Goal: Transaction & Acquisition: Book appointment/travel/reservation

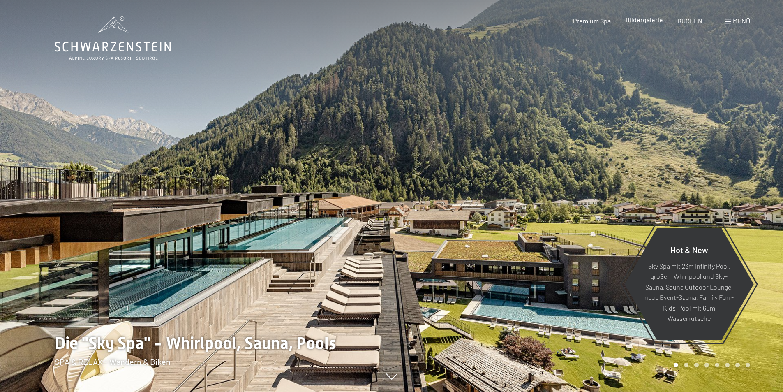
click at [635, 17] on span "Bildergalerie" at bounding box center [644, 20] width 37 height 8
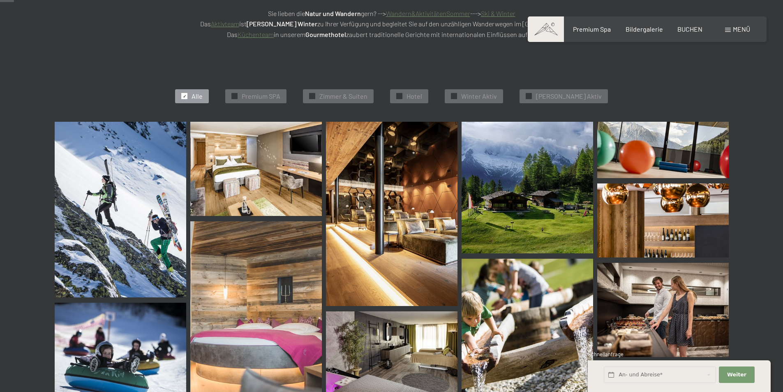
scroll to position [206, 0]
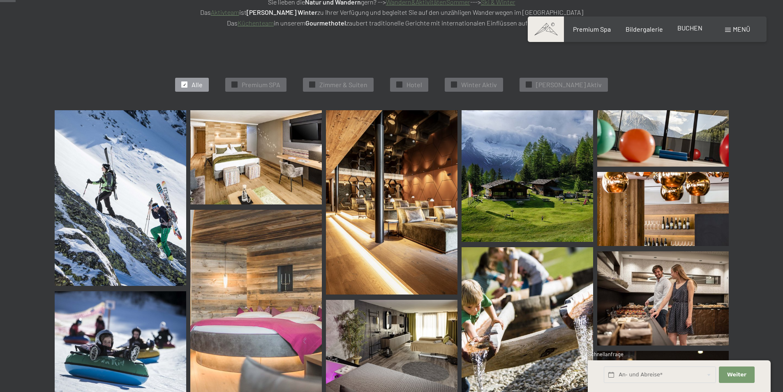
click at [694, 30] on span "BUCHEN" at bounding box center [690, 28] width 25 height 8
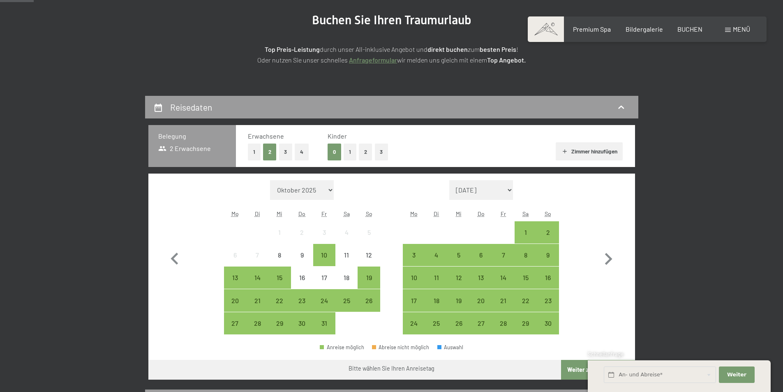
scroll to position [123, 0]
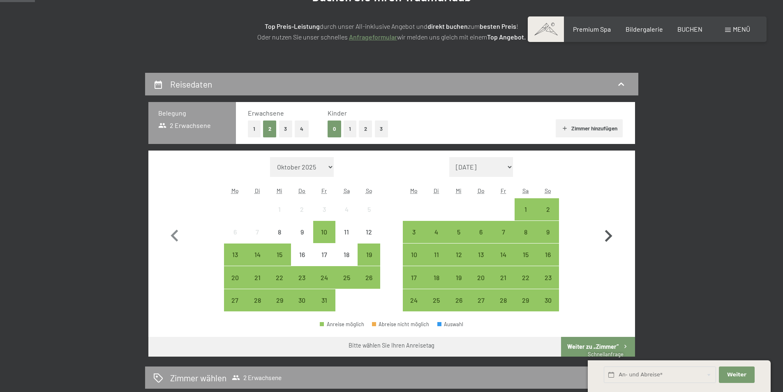
click at [599, 236] on icon "button" at bounding box center [609, 236] width 24 height 24
select select "2025-11-01"
select select "2025-12-01"
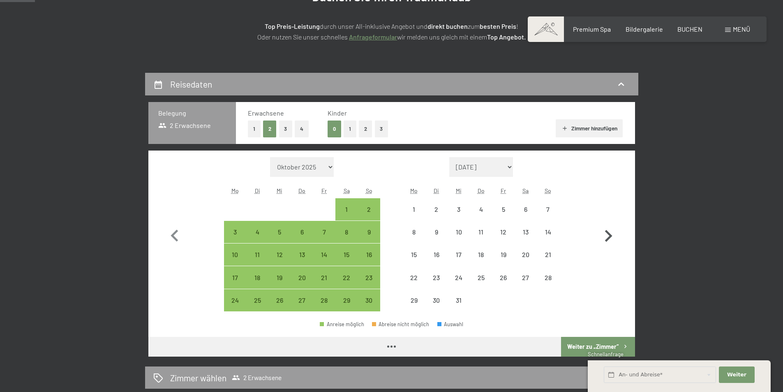
click at [617, 235] on icon "button" at bounding box center [609, 236] width 24 height 24
select select "2025-12-01"
select select "2026-01-01"
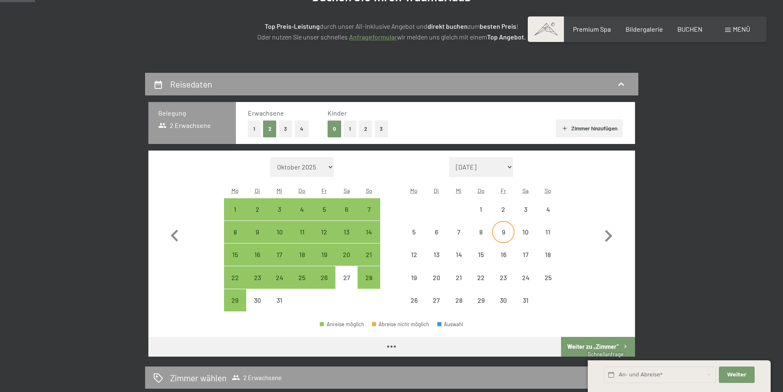
select select "2025-12-01"
select select "2026-01-01"
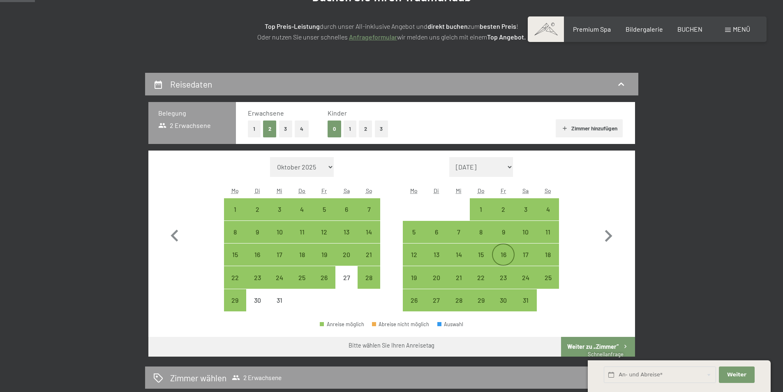
click at [505, 255] on div "16" at bounding box center [503, 261] width 21 height 21
select select "2025-12-01"
select select "2026-01-01"
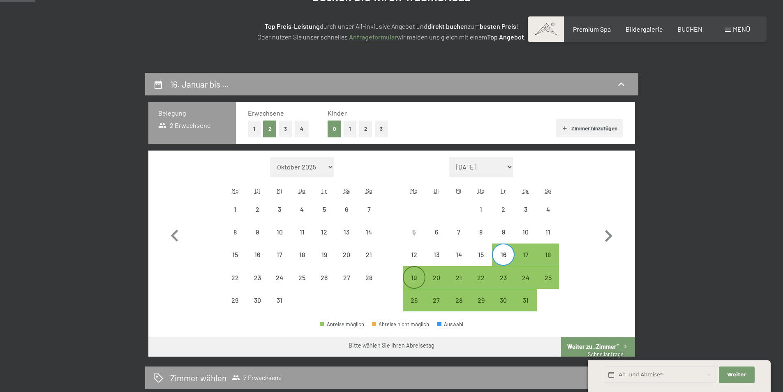
click at [411, 278] on div "19" at bounding box center [414, 284] width 21 height 21
select select "2025-12-01"
select select "2026-01-01"
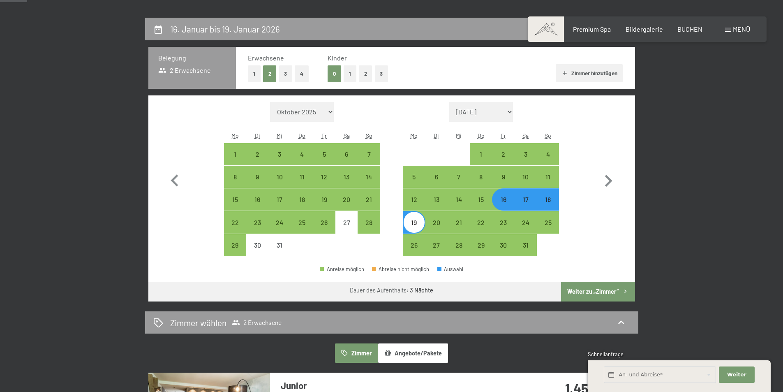
scroll to position [206, 0]
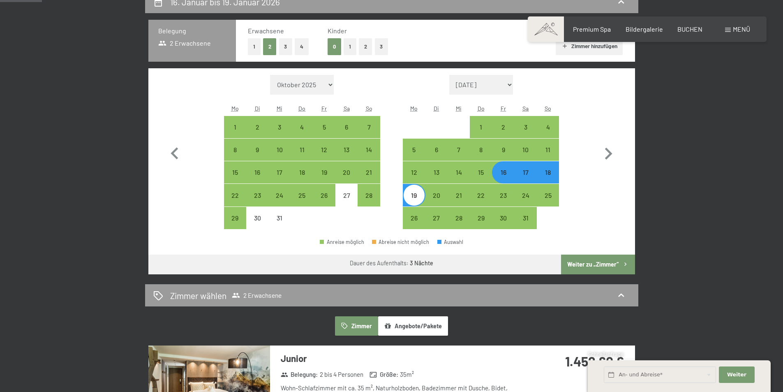
click at [599, 269] on button "Weiter zu „Zimmer“" at bounding box center [598, 265] width 74 height 20
select select "2025-12-01"
select select "2026-01-01"
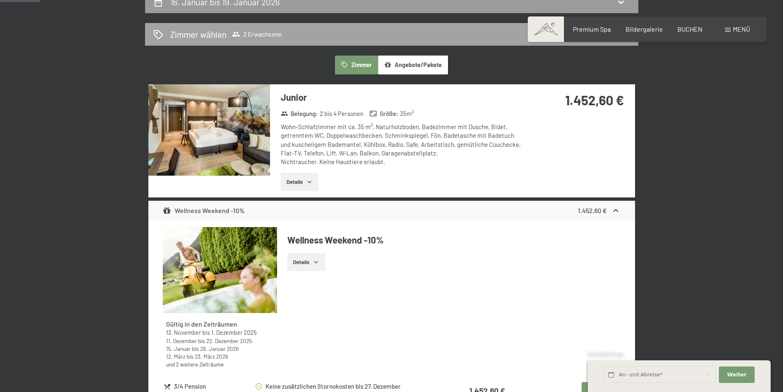
scroll to position [196, 0]
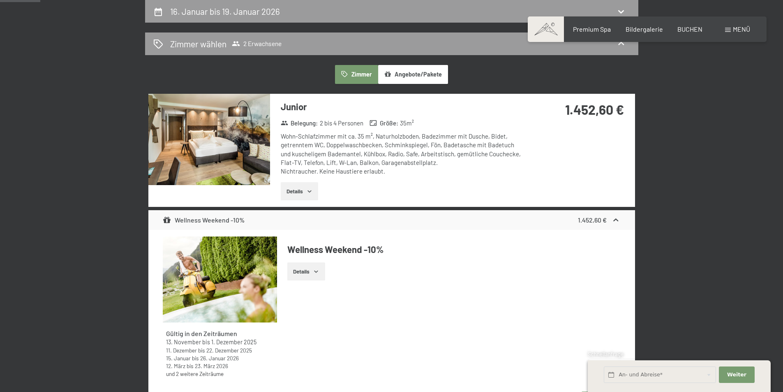
click at [301, 192] on button "Details" at bounding box center [299, 191] width 37 height 18
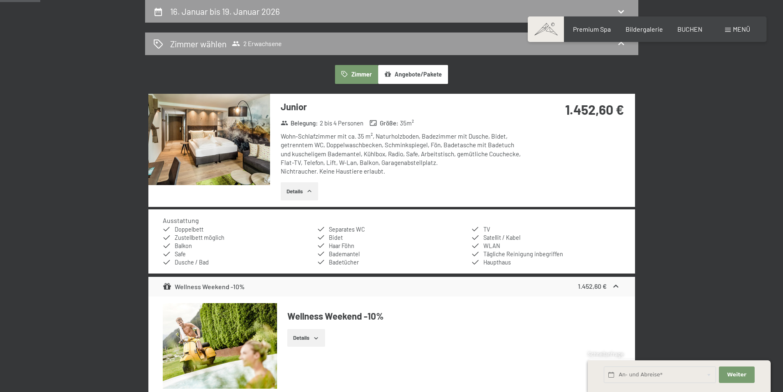
click at [300, 192] on button "Details" at bounding box center [299, 191] width 37 height 18
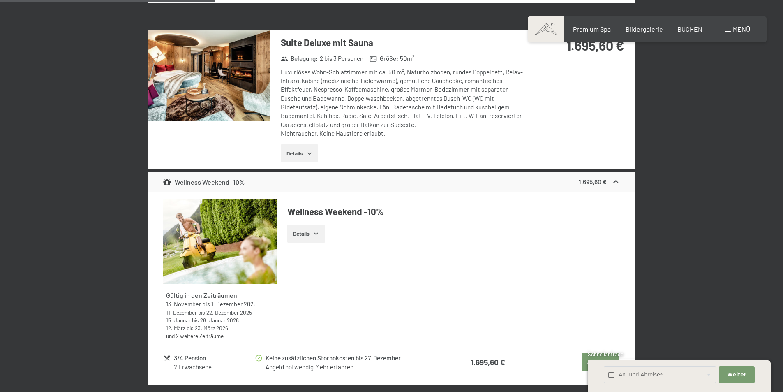
scroll to position [977, 0]
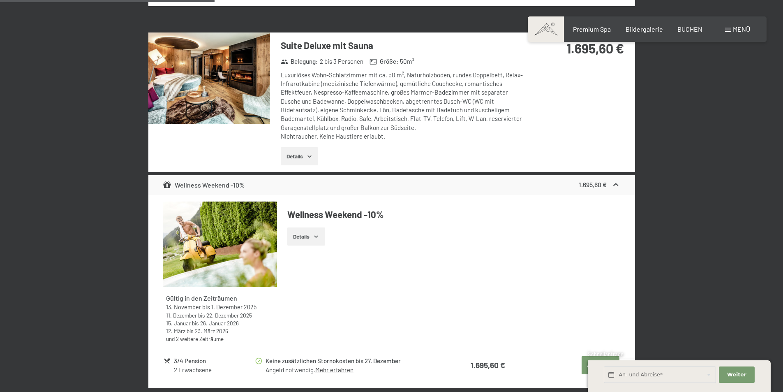
click at [192, 95] on img at bounding box center [209, 77] width 122 height 91
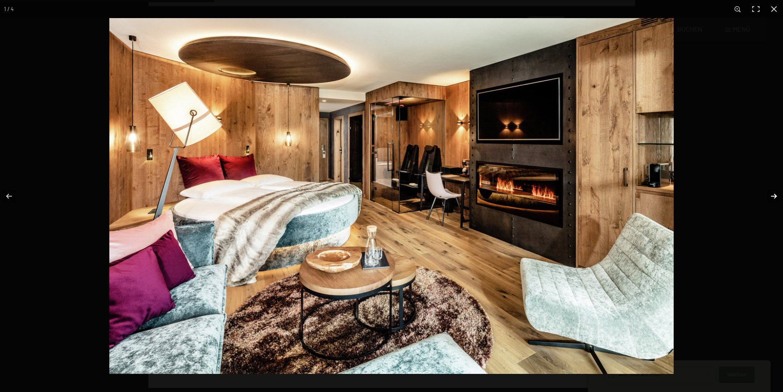
click at [779, 192] on button "button" at bounding box center [768, 196] width 29 height 41
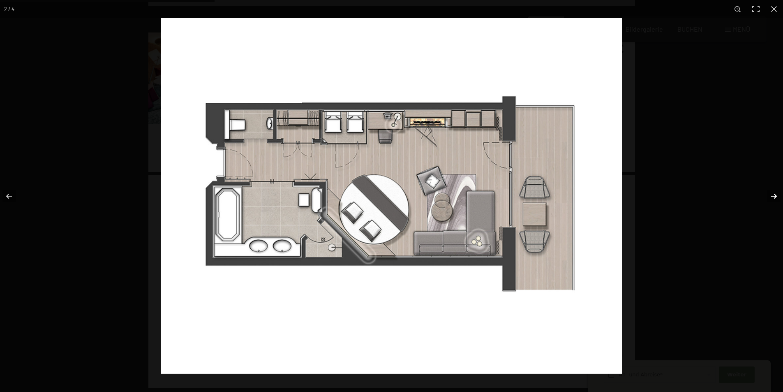
click at [774, 196] on button "button" at bounding box center [768, 196] width 29 height 41
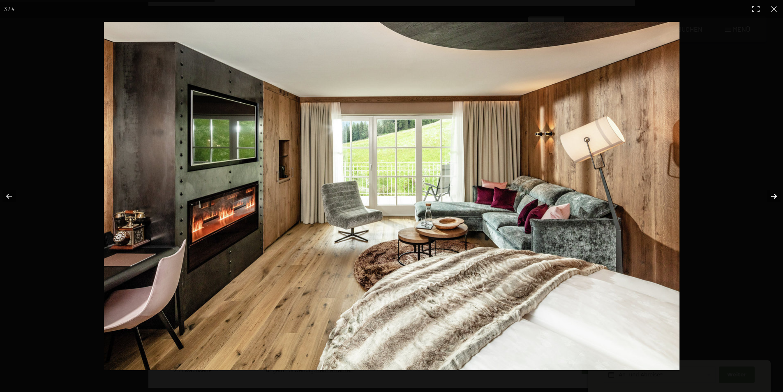
click at [774, 196] on button "button" at bounding box center [768, 196] width 29 height 41
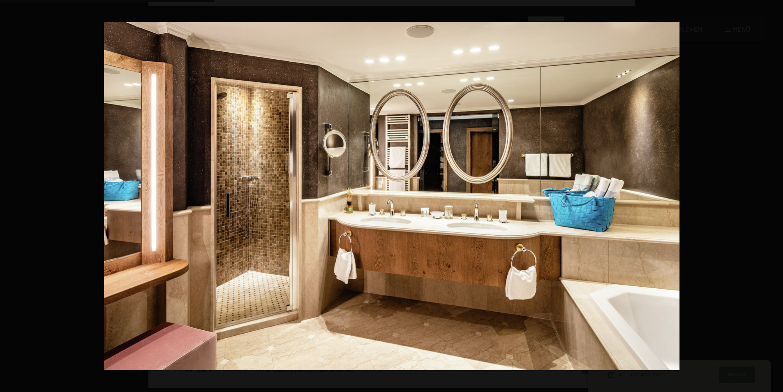
click at [775, 195] on button "button" at bounding box center [768, 196] width 29 height 41
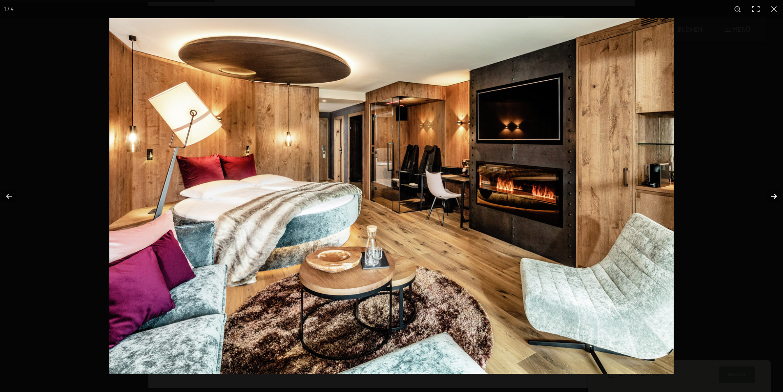
click at [775, 195] on button "button" at bounding box center [768, 196] width 29 height 41
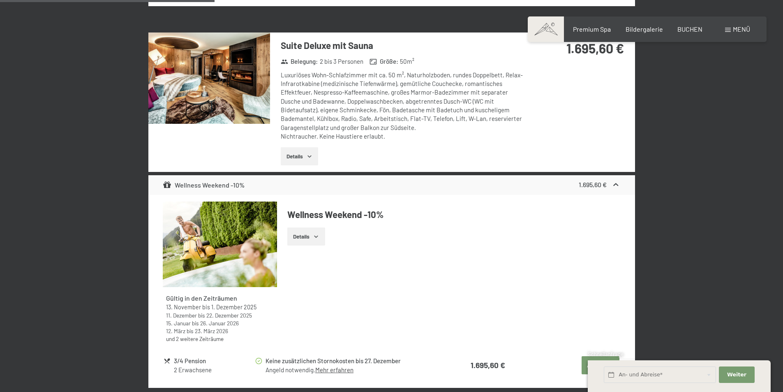
click at [0, 0] on button "button" at bounding box center [0, 0] width 0 height 0
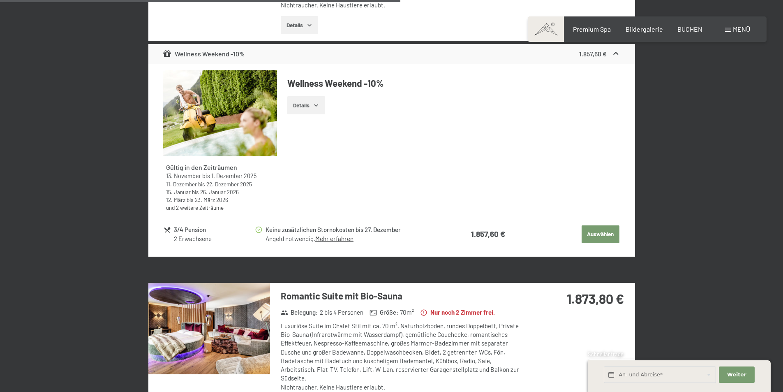
scroll to position [1964, 0]
